Goal: Transaction & Acquisition: Purchase product/service

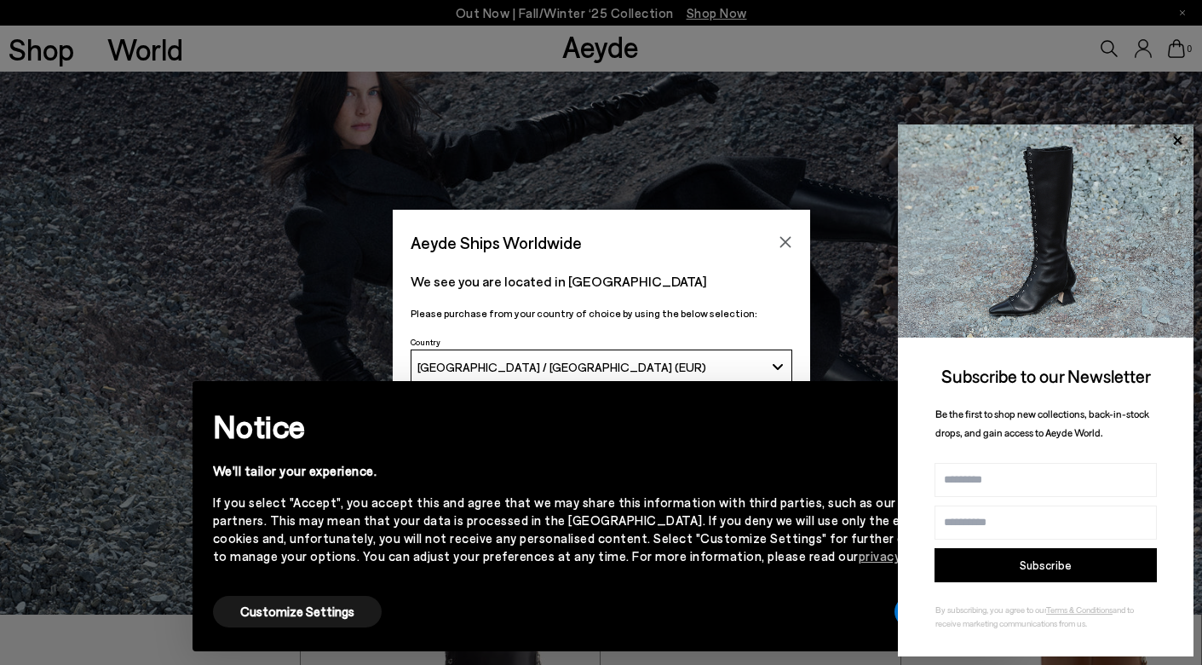
scroll to position [55, 0]
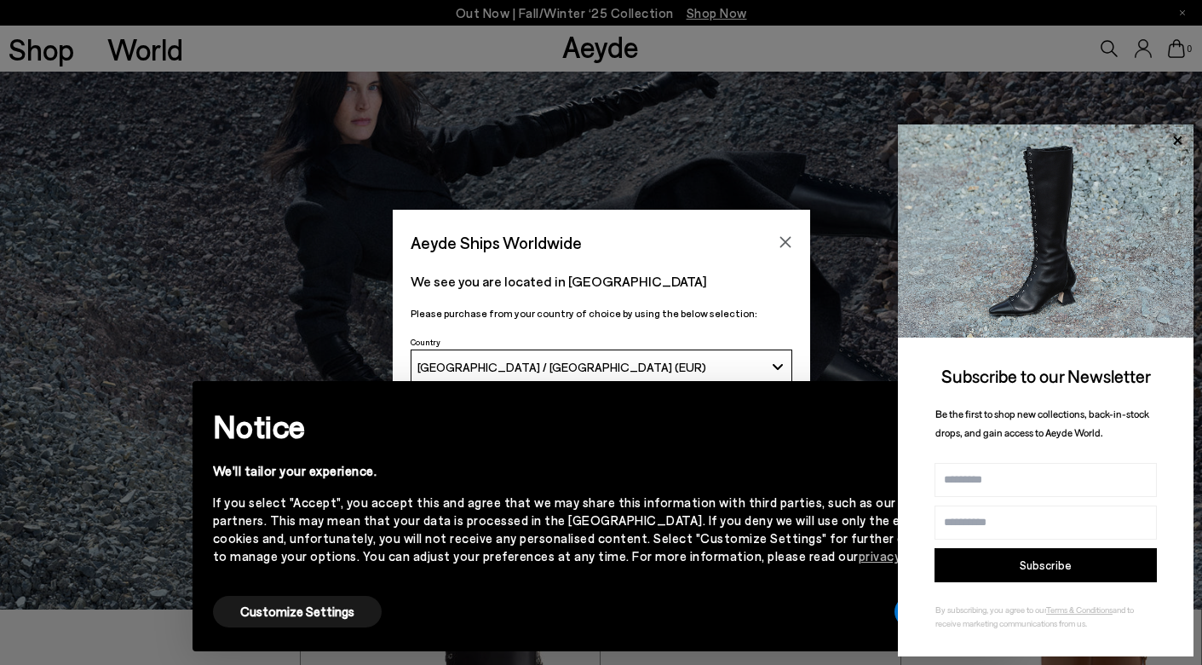
click at [829, 233] on div "Aeyde Ships Worldwide We see you are located in [GEOGRAPHIC_DATA] Please purcha…" at bounding box center [601, 332] width 1202 height 245
click at [821, 237] on div "Aeyde Ships Worldwide We see you are located in [GEOGRAPHIC_DATA] Please purcha…" at bounding box center [601, 332] width 1202 height 245
click at [794, 238] on button "Close" at bounding box center [786, 242] width 26 height 26
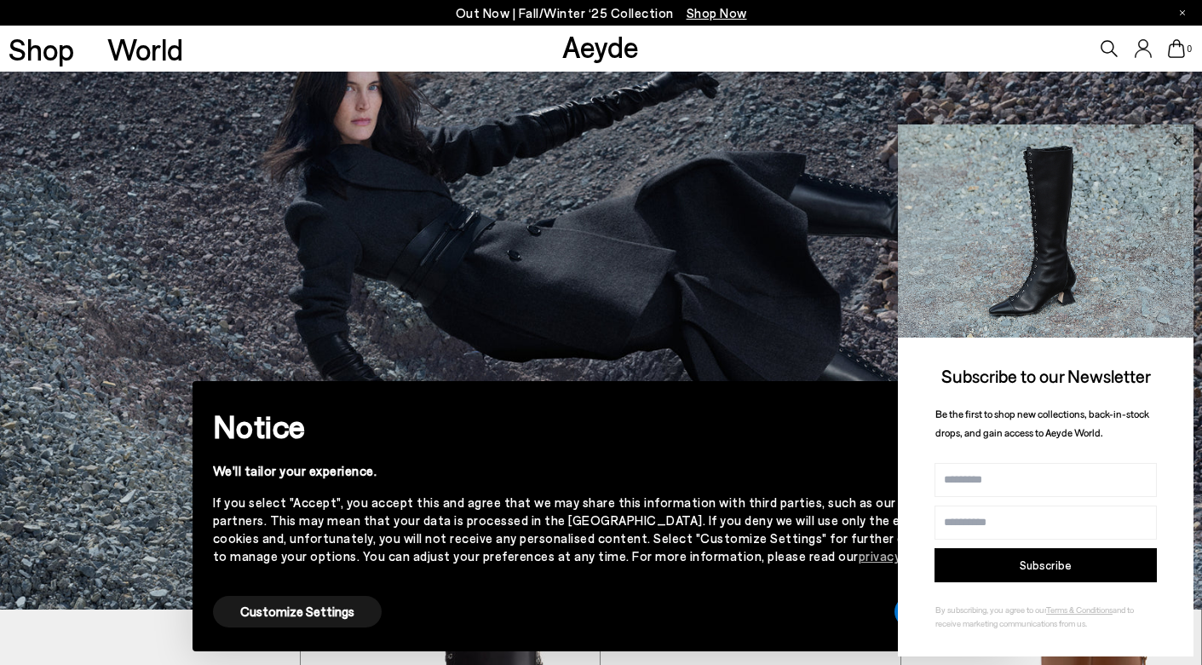
click at [1179, 141] on icon at bounding box center [1177, 139] width 9 height 9
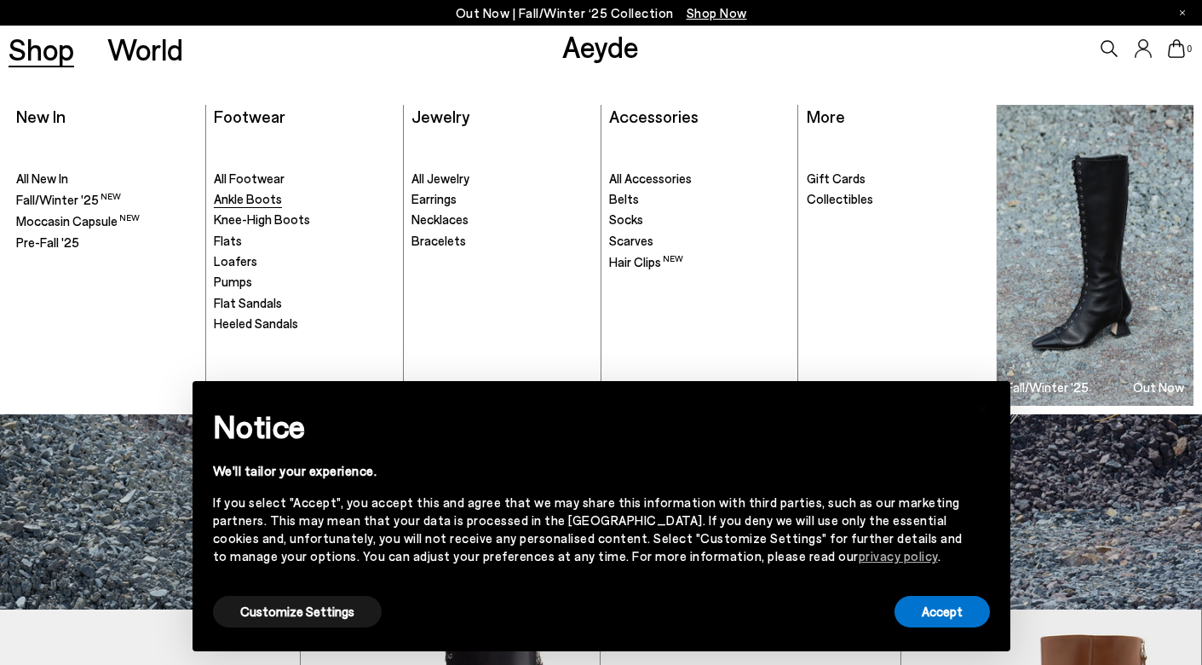
click at [247, 194] on span "Ankle Boots" at bounding box center [248, 198] width 68 height 15
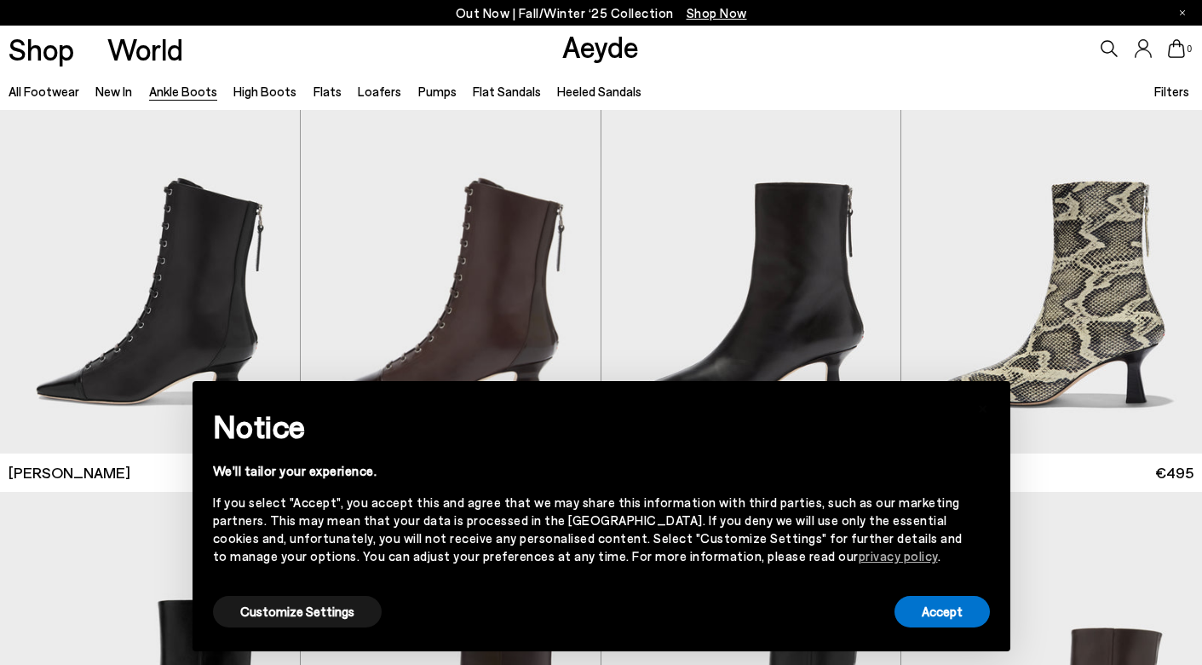
scroll to position [42, 0]
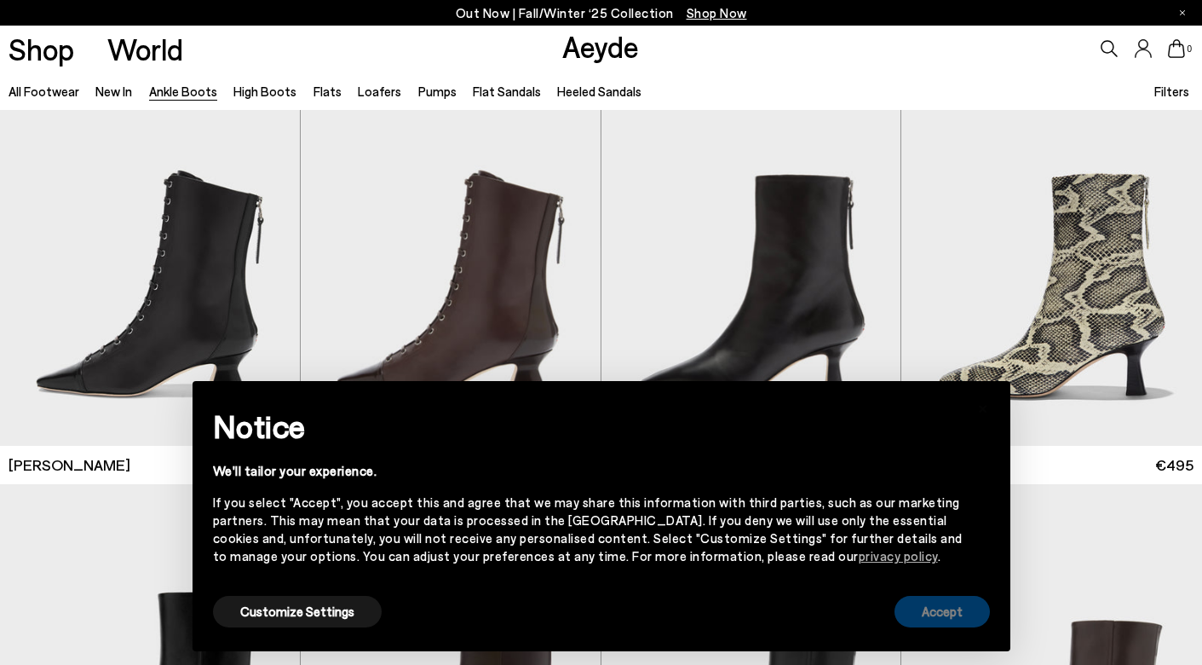
click at [929, 616] on button "Accept" at bounding box center [942, 612] width 95 height 32
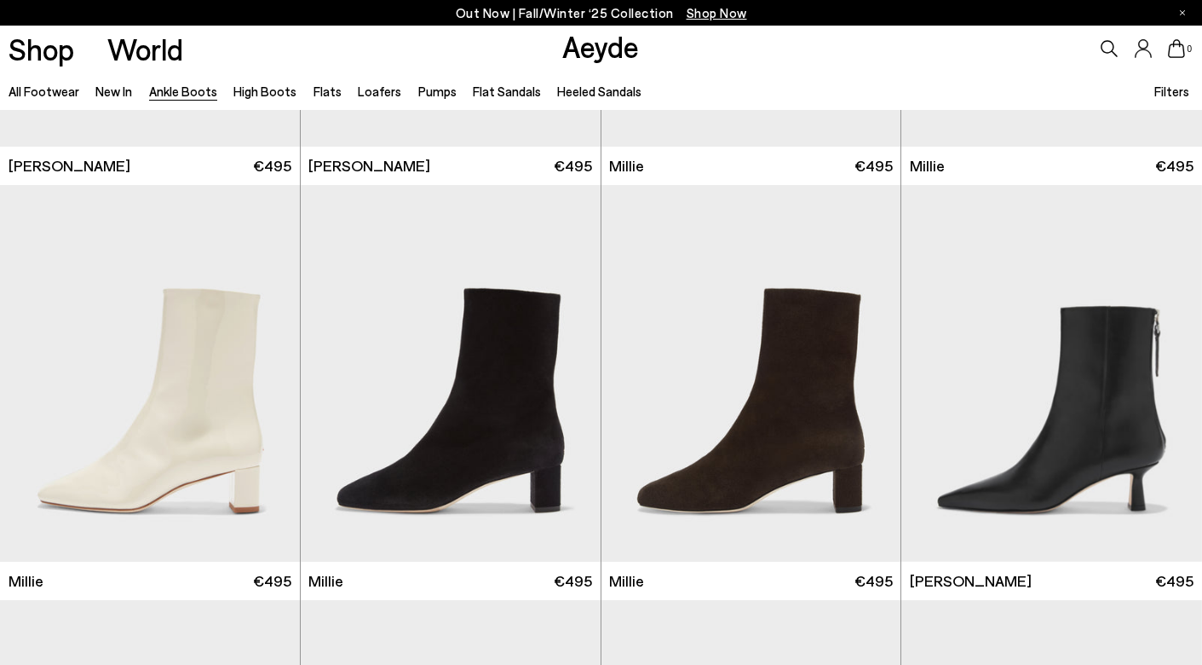
scroll to position [3251, 0]
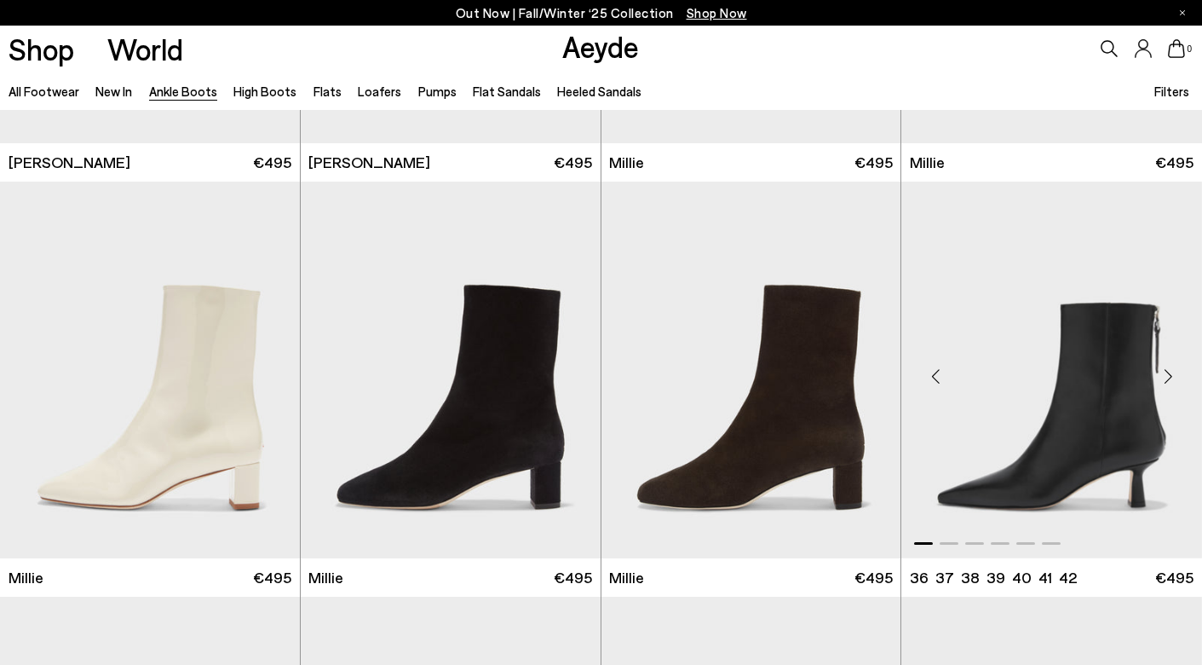
click at [1173, 377] on div "Next slide" at bounding box center [1168, 376] width 51 height 51
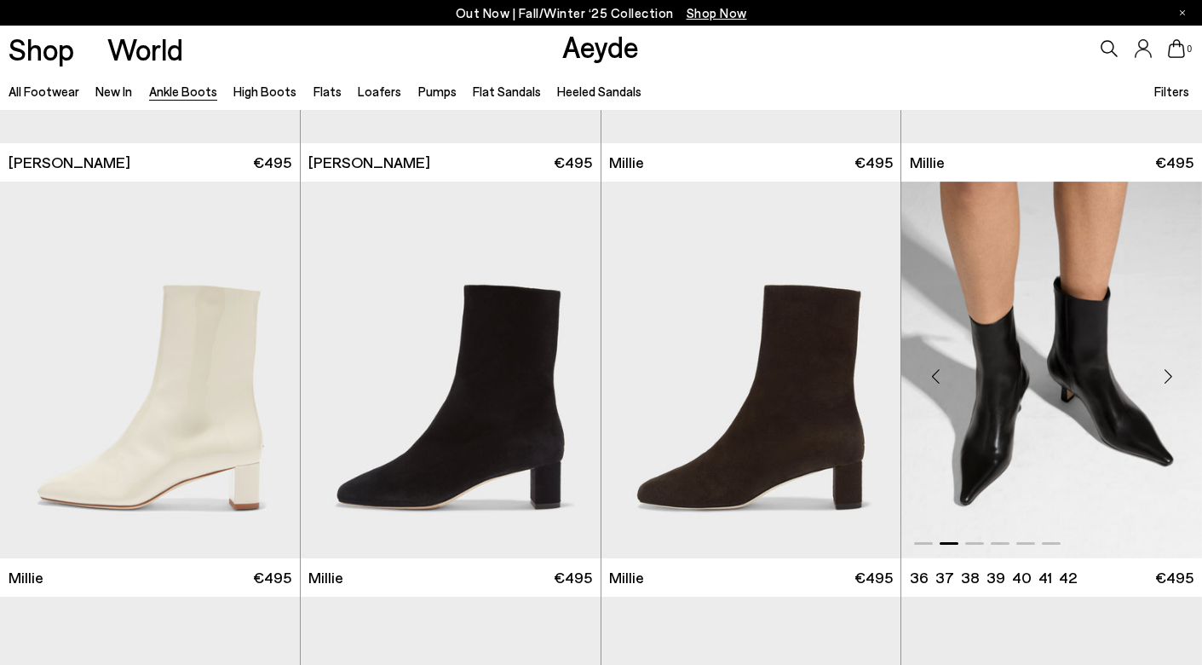
click at [1173, 377] on div "Next slide" at bounding box center [1168, 376] width 51 height 51
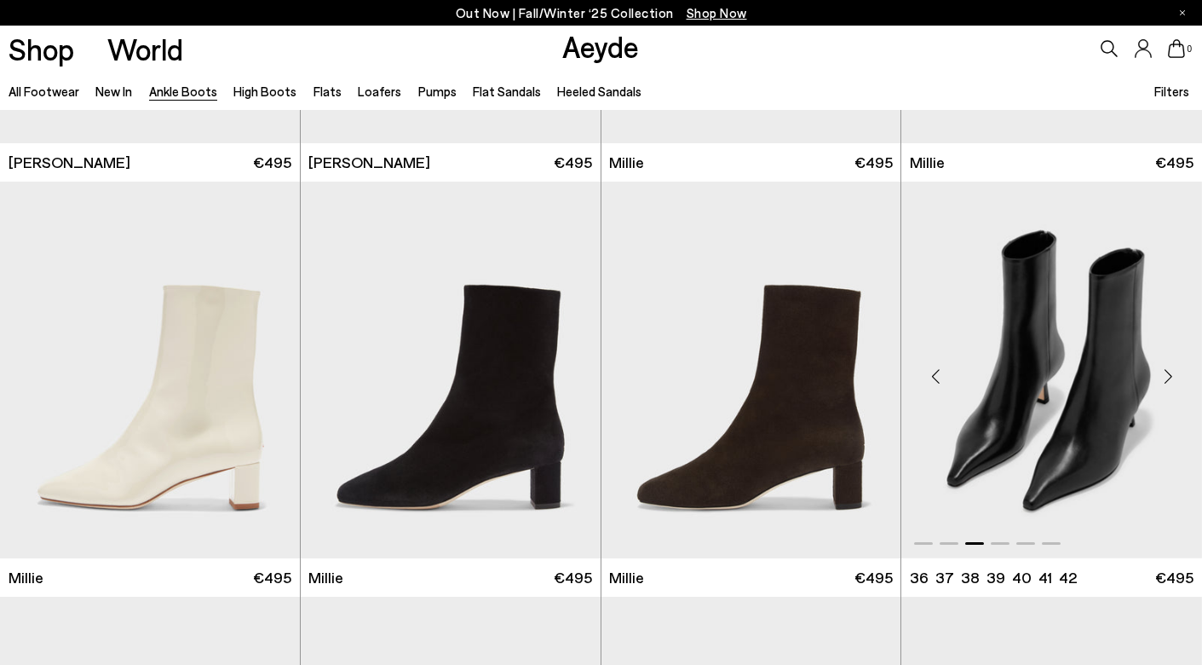
click at [1172, 377] on div "Next slide" at bounding box center [1168, 376] width 51 height 51
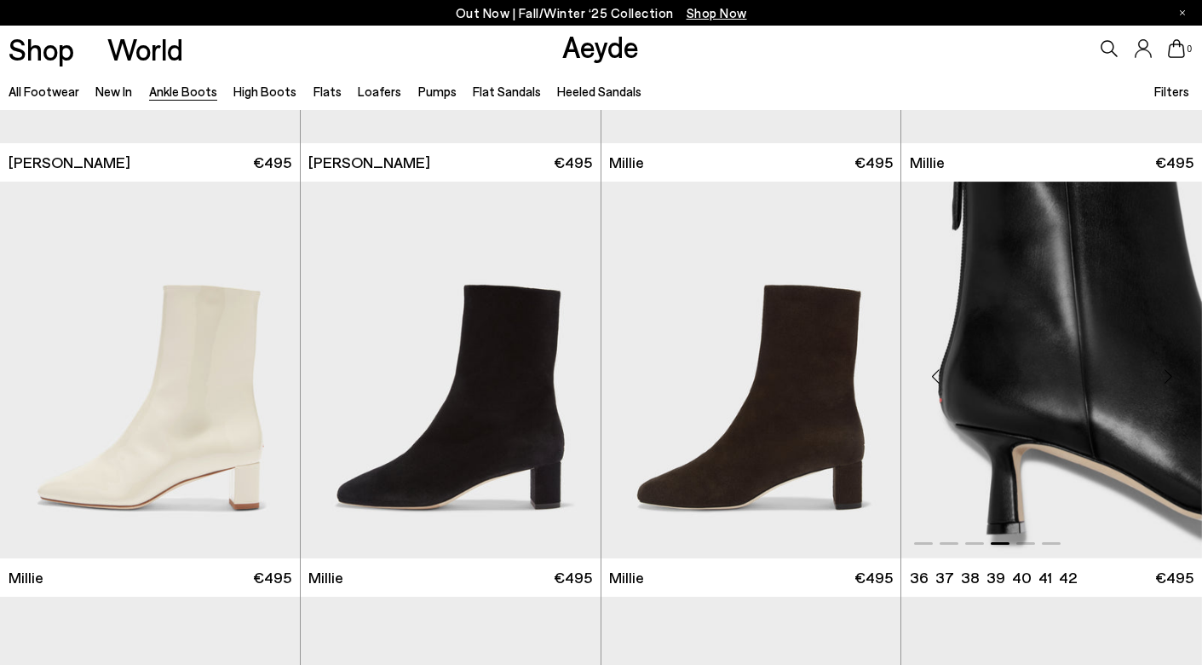
click at [1172, 377] on div "Next slide" at bounding box center [1168, 376] width 51 height 51
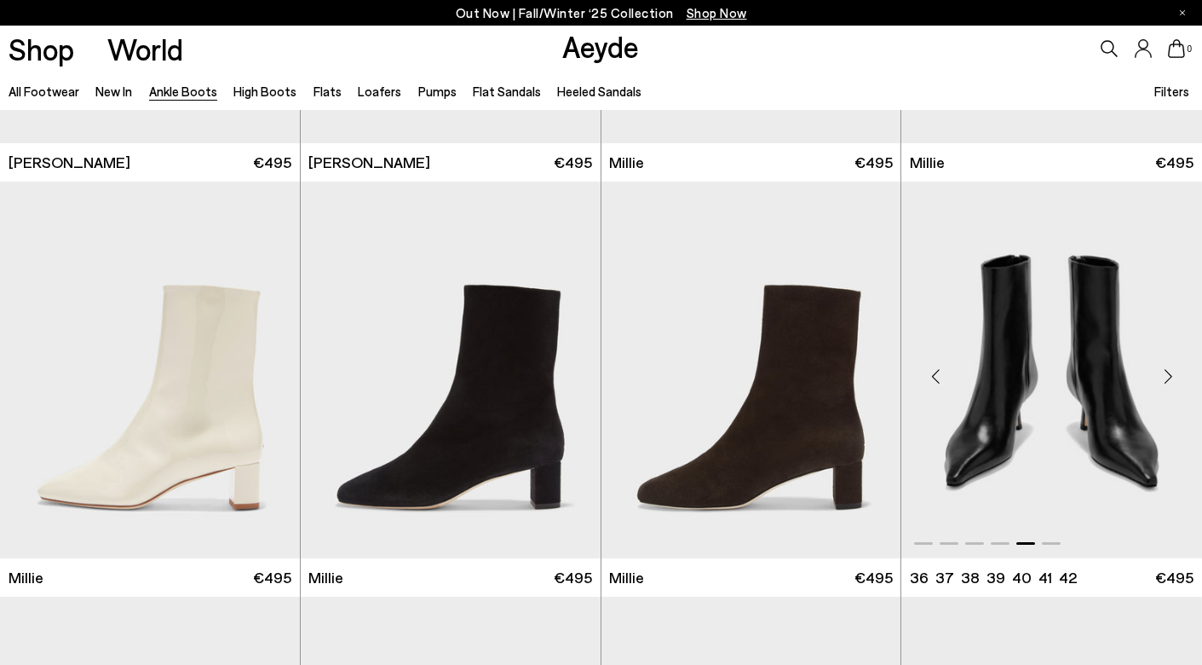
click at [1172, 378] on div "Next slide" at bounding box center [1168, 376] width 51 height 51
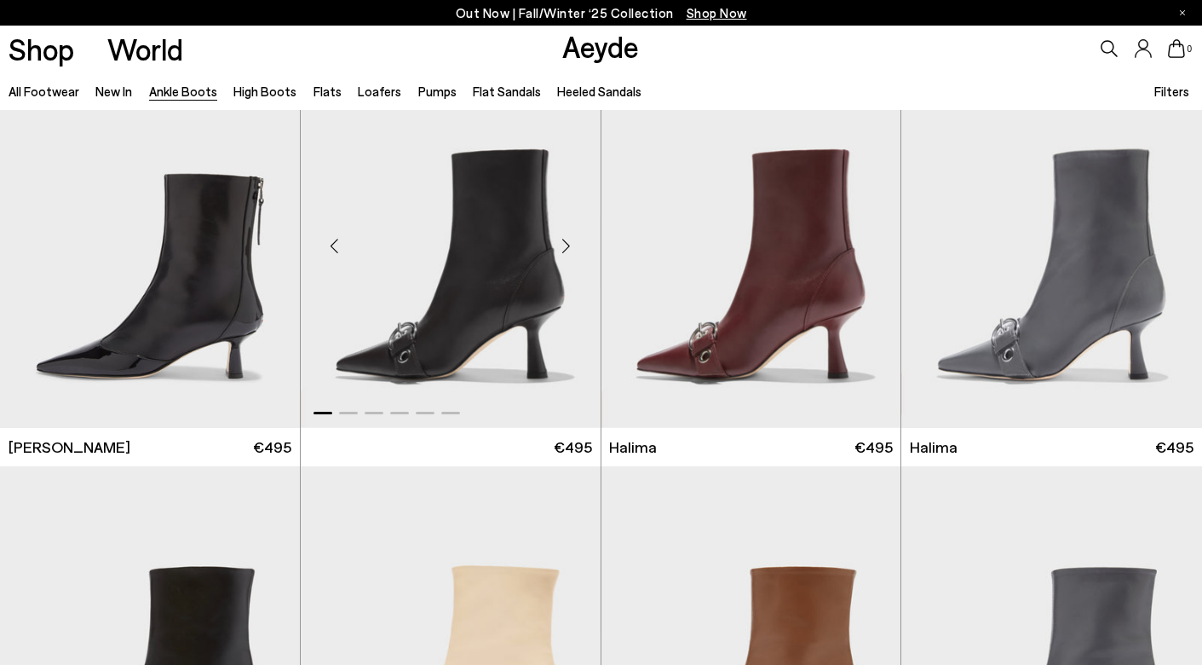
scroll to position [4208, 0]
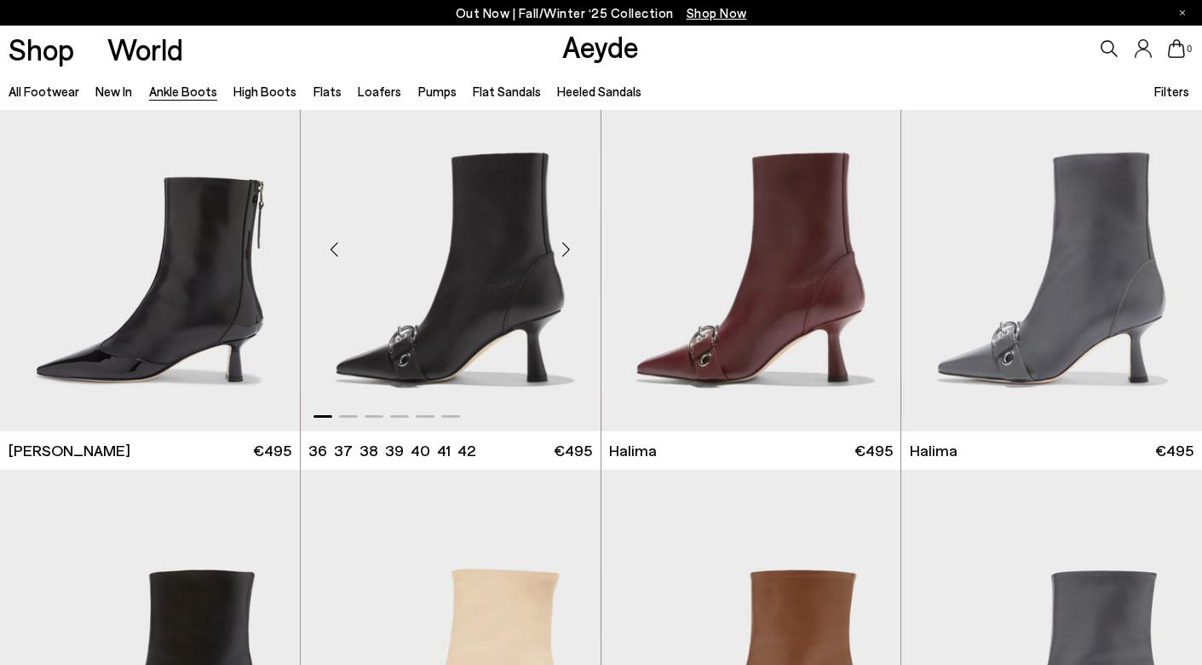
click at [570, 246] on div "Next slide" at bounding box center [566, 248] width 51 height 51
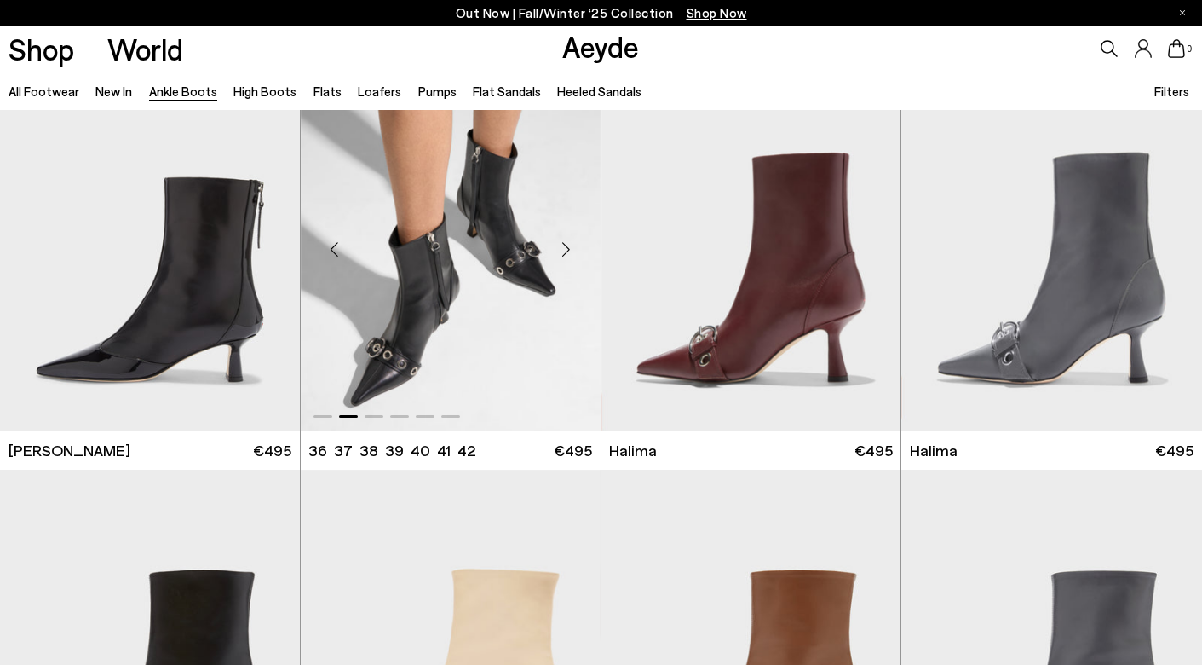
click at [570, 247] on div "Next slide" at bounding box center [566, 248] width 51 height 51
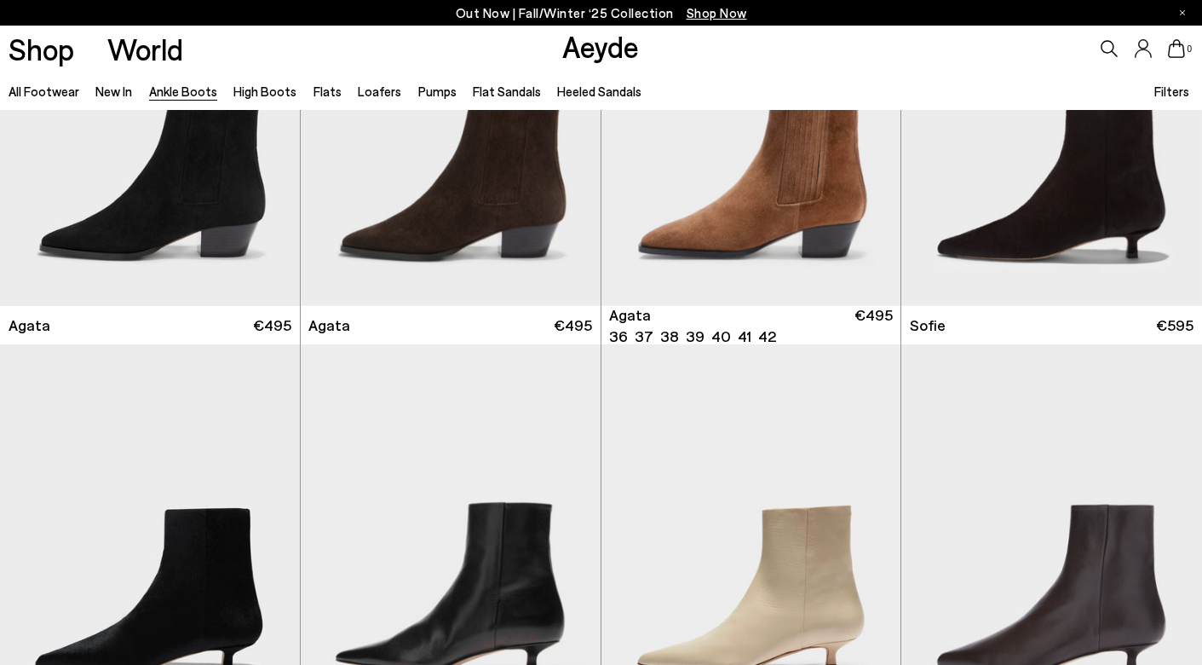
scroll to position [940, 0]
